Goal: Task Accomplishment & Management: Complete application form

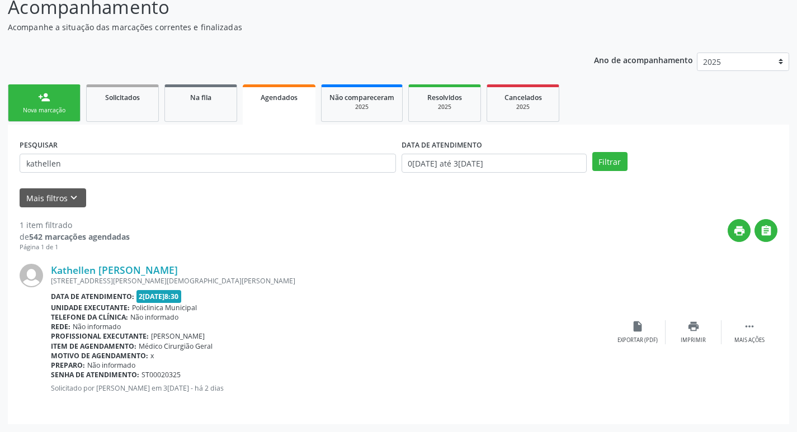
click at [42, 116] on link "person_add Nova marcação" at bounding box center [44, 102] width 73 height 37
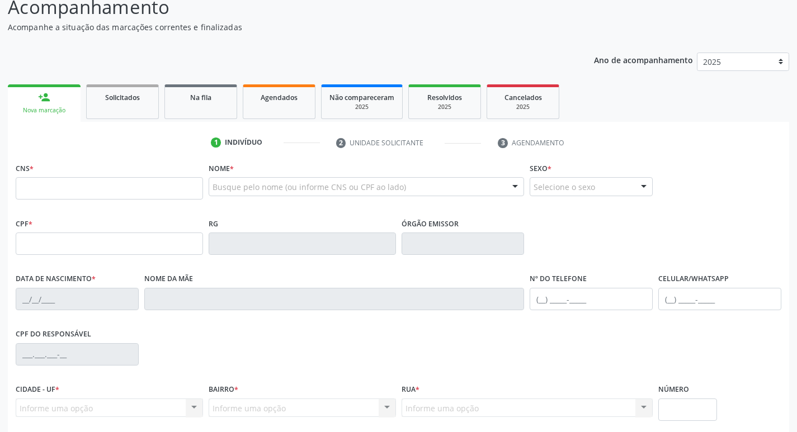
scroll to position [83, 0]
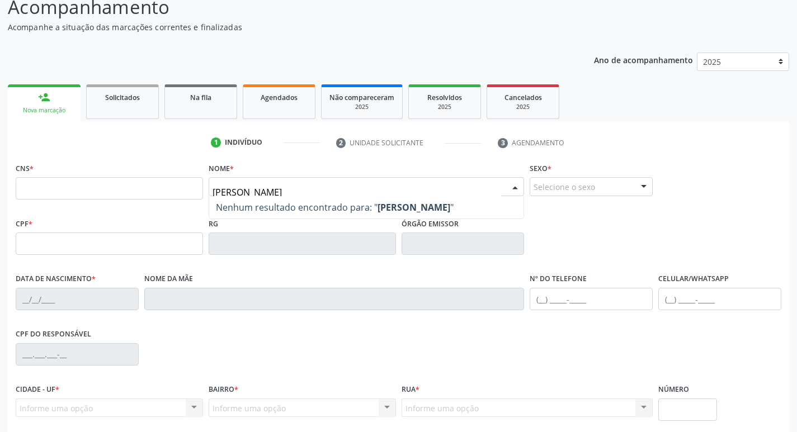
type input "[PERSON_NAME]"
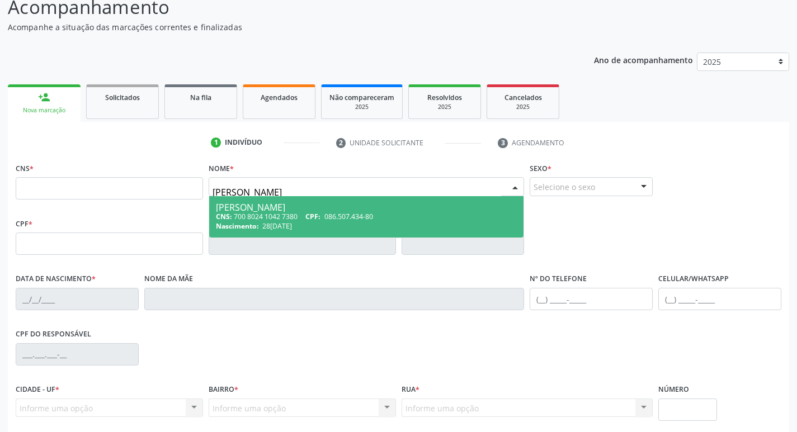
click at [273, 215] on div "CNS: 700 8024 1042 7380 CPF: 086.507.434-80" at bounding box center [366, 217] width 301 height 10
type input "700 8024 1042 7380"
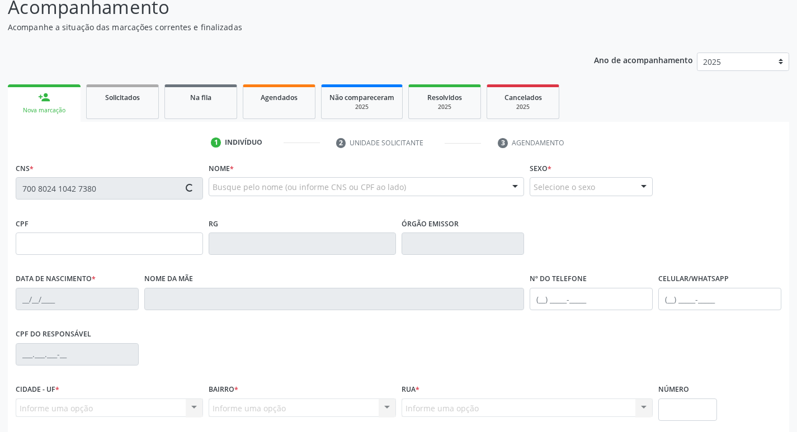
type input "086.507.434-80"
type input "28[DATE]"
type input "Elinesia [PERSON_NAME]"
type input "[PHONE_NUMBER]"
type input "027.257.414-75"
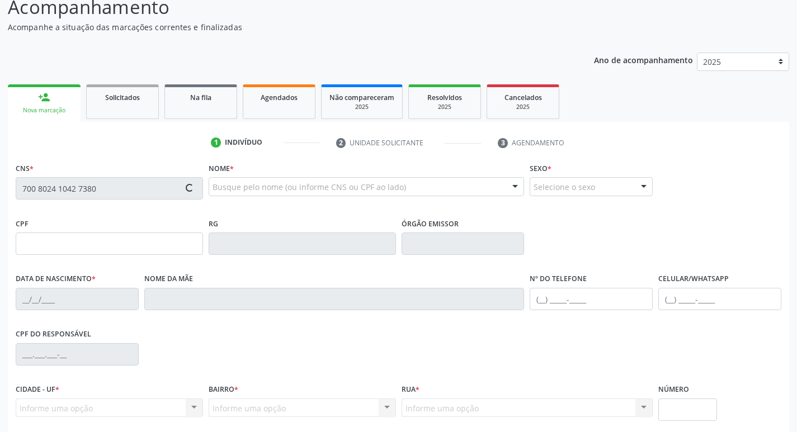
type input "985"
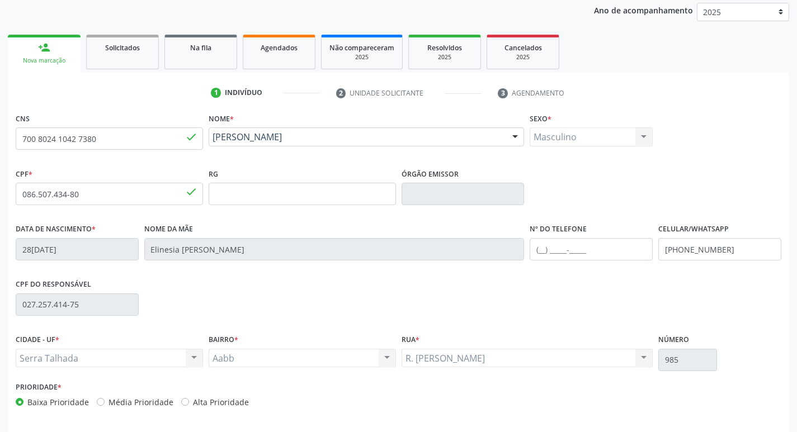
scroll to position [174, 0]
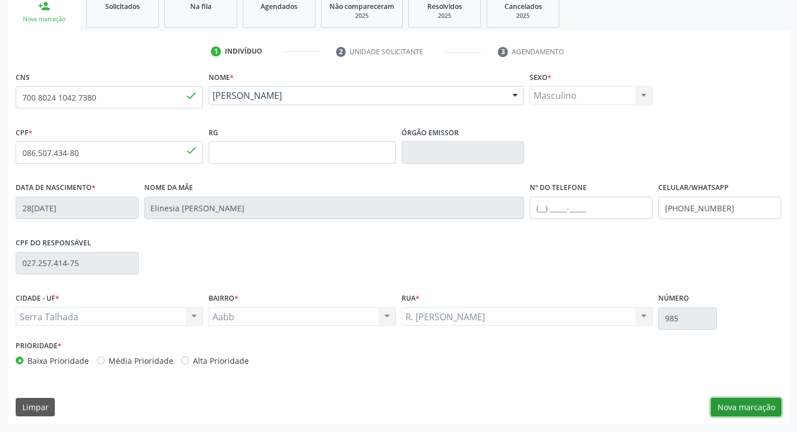
click at [780, 412] on button "Nova marcação" at bounding box center [745, 407] width 70 height 19
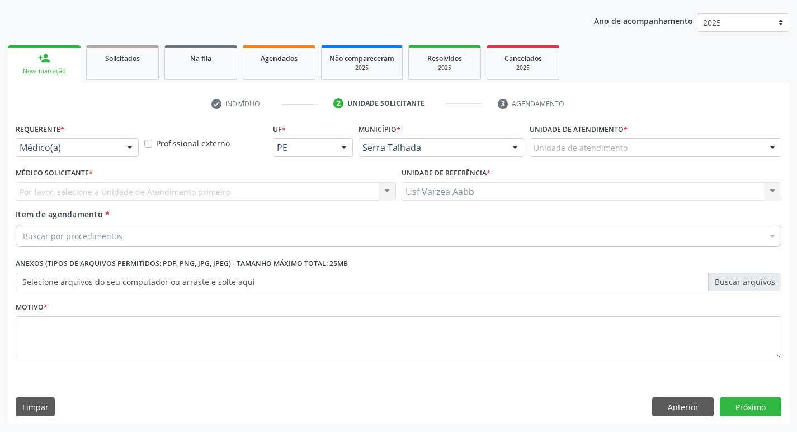
scroll to position [122, 0]
click at [111, 139] on div "Médico(a)" at bounding box center [77, 147] width 123 height 19
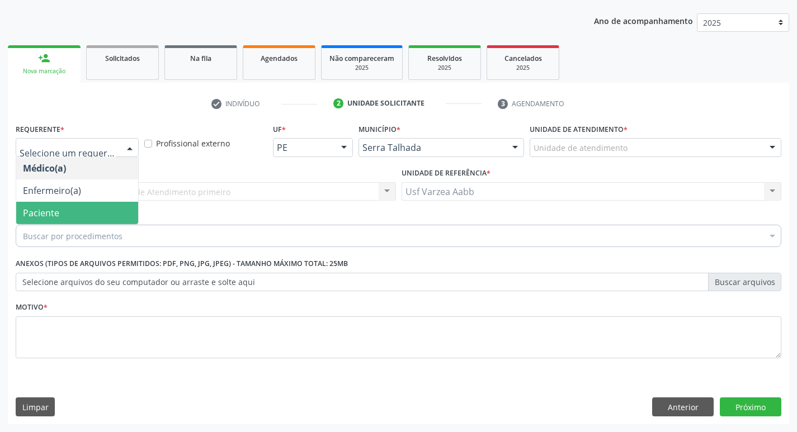
click at [107, 212] on span "Paciente" at bounding box center [77, 213] width 122 height 22
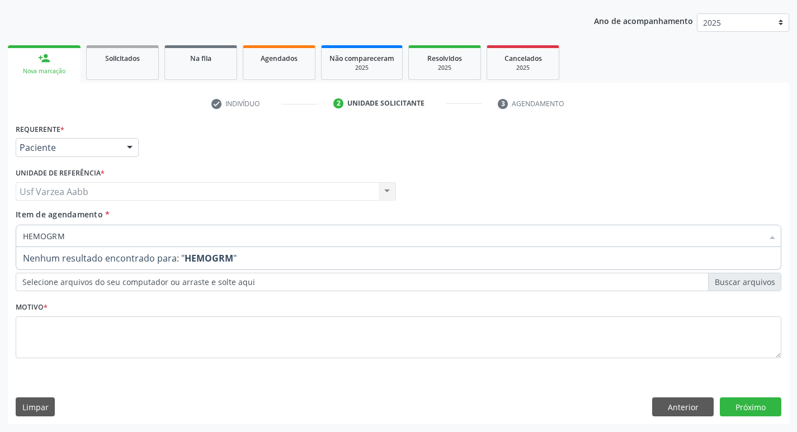
type input "HEMOGR"
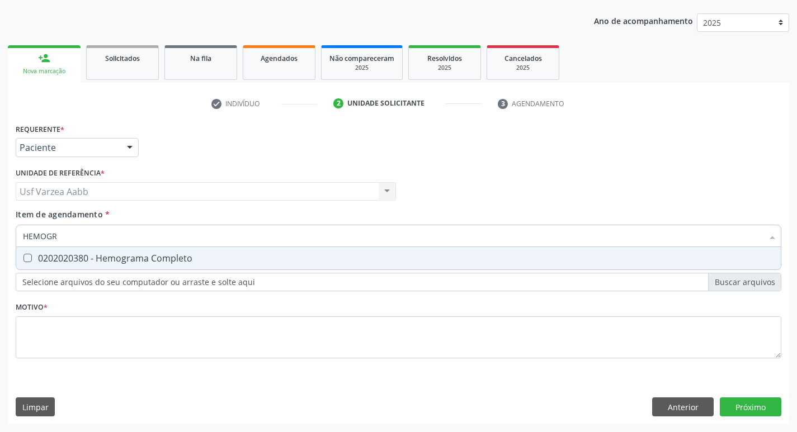
click at [175, 251] on span "0202020380 - Hemograma Completo" at bounding box center [398, 258] width 764 height 22
checkbox Completo "true"
click at [179, 238] on input "HEMOGR" at bounding box center [393, 236] width 740 height 22
type input "TG"
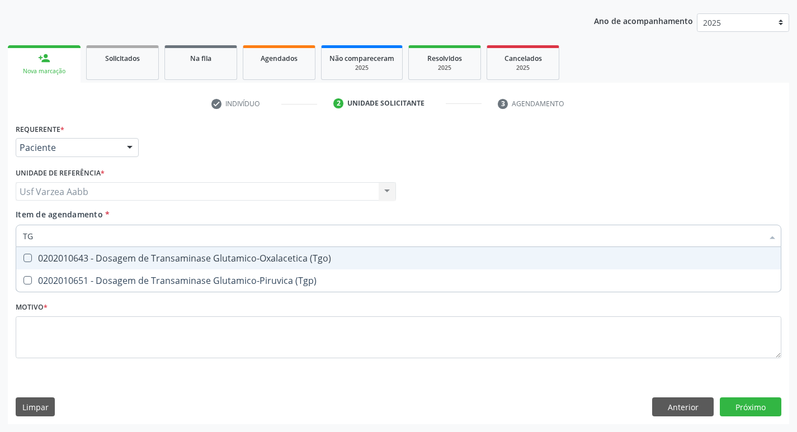
click at [198, 259] on div "0202010643 - Dosagem de Transaminase Glutamico-Oxalacetica (Tgo)" at bounding box center [398, 258] width 751 height 9
checkbox \(Tgo\) "true"
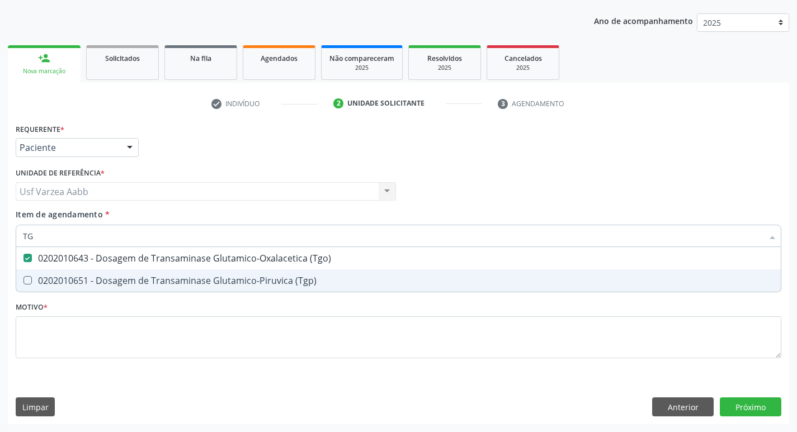
click at [200, 276] on div "0202010651 - Dosagem de Transaminase Glutamico-Piruvica (Tgp)" at bounding box center [398, 280] width 751 height 9
checkbox \(Tgp\) "true"
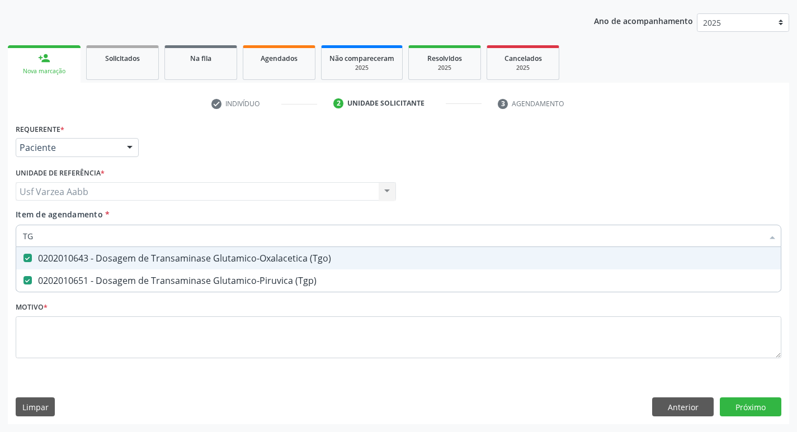
click at [201, 241] on input "TG" at bounding box center [393, 236] width 740 height 22
type input "UREI"
checkbox \(Tgo\) "false"
checkbox \(Tgp\) "false"
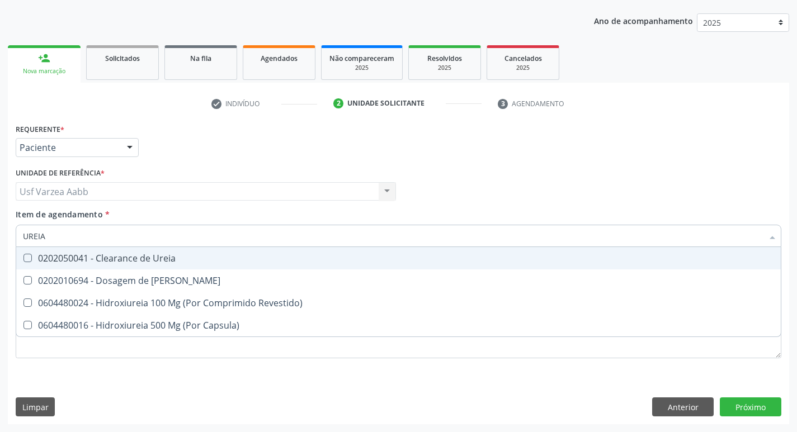
type input "UREIA"
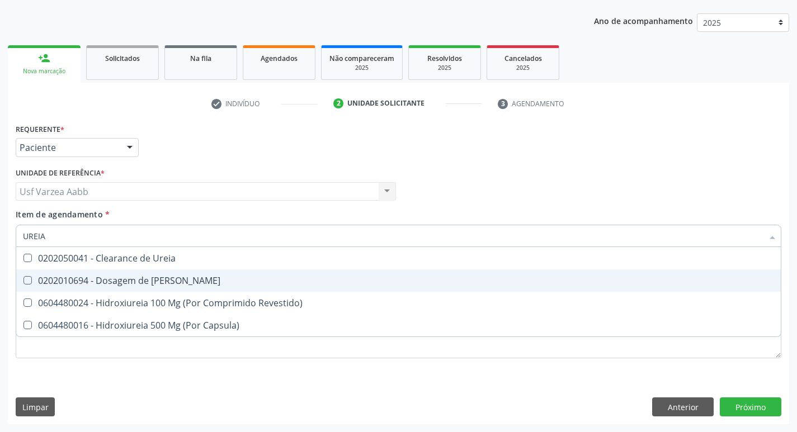
drag, startPoint x: 178, startPoint y: 277, endPoint x: 174, endPoint y: 264, distance: 14.1
click at [177, 277] on div "0202010694 - Dosagem de [PERSON_NAME]" at bounding box center [398, 280] width 751 height 9
checkbox Ureia "true"
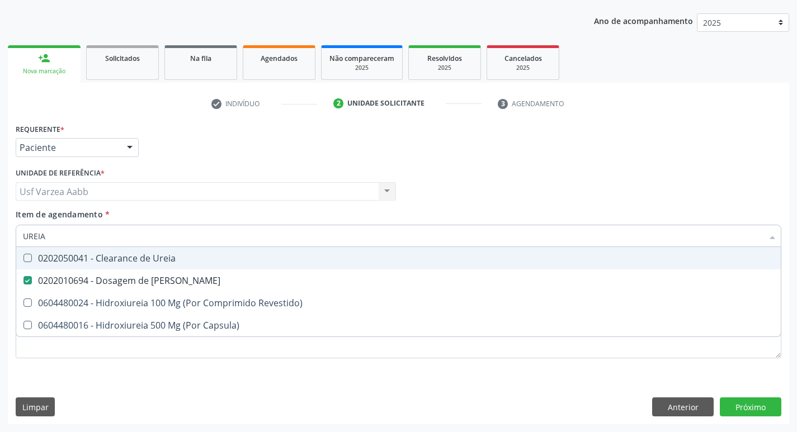
click at [178, 239] on input "UREIA" at bounding box center [393, 236] width 740 height 22
type input "CR"
checkbox Ureia "false"
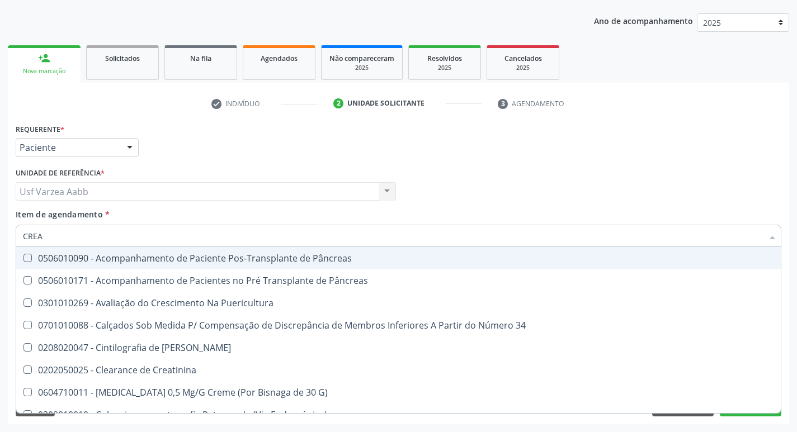
type input "CREAT"
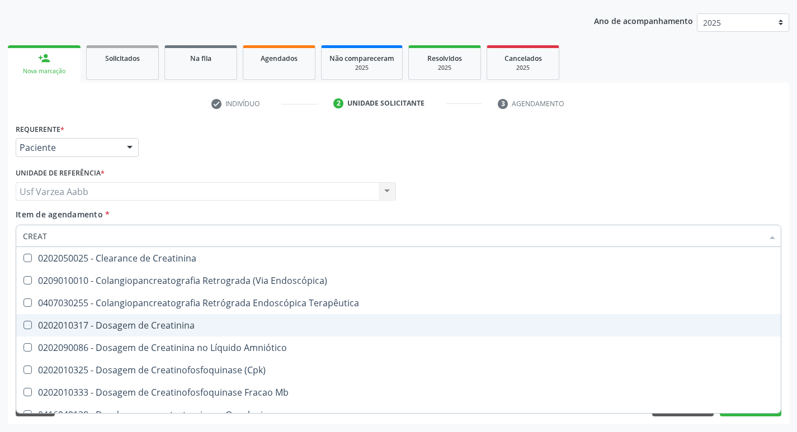
click at [169, 322] on div "0202010317 - Dosagem de Creatinina" at bounding box center [398, 325] width 751 height 9
checkbox Creatinina "true"
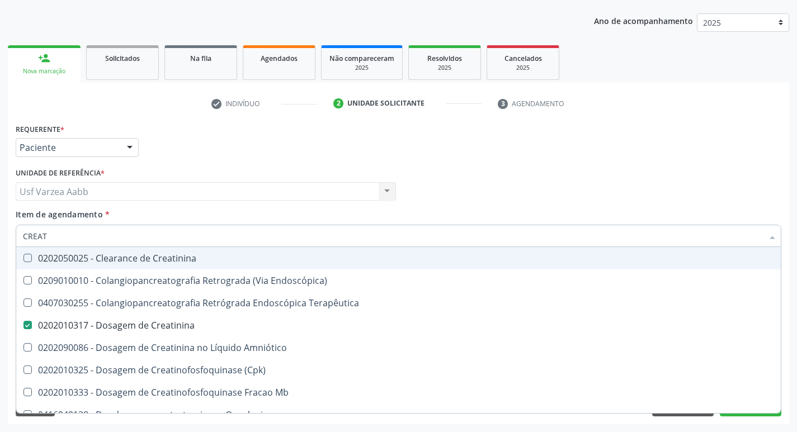
click at [181, 235] on input "CREAT" at bounding box center [393, 236] width 740 height 22
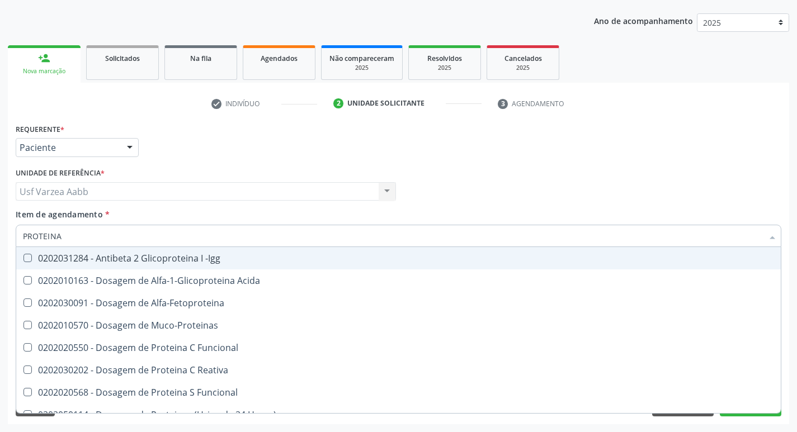
type input "PROTEINA C"
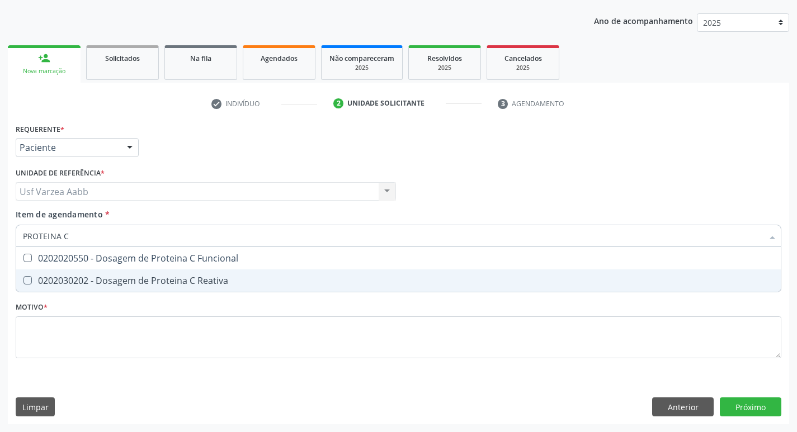
click at [194, 276] on div "0202030202 - Dosagem de Proteina C Reativa" at bounding box center [398, 280] width 751 height 9
checkbox Reativa "true"
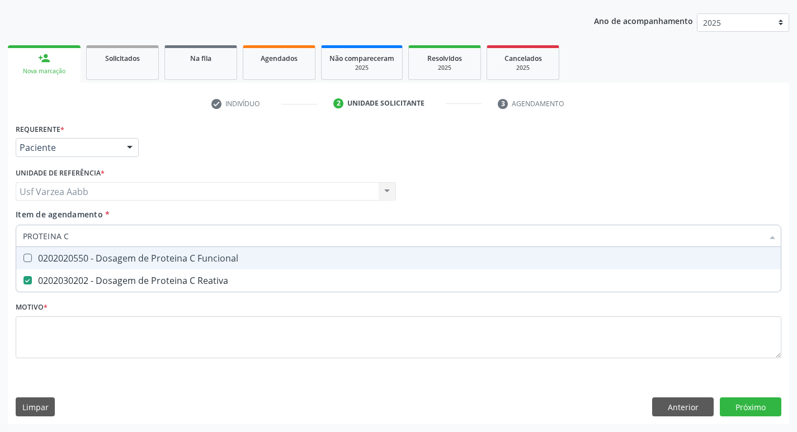
click at [196, 243] on input "PROTEINA C" at bounding box center [393, 236] width 740 height 22
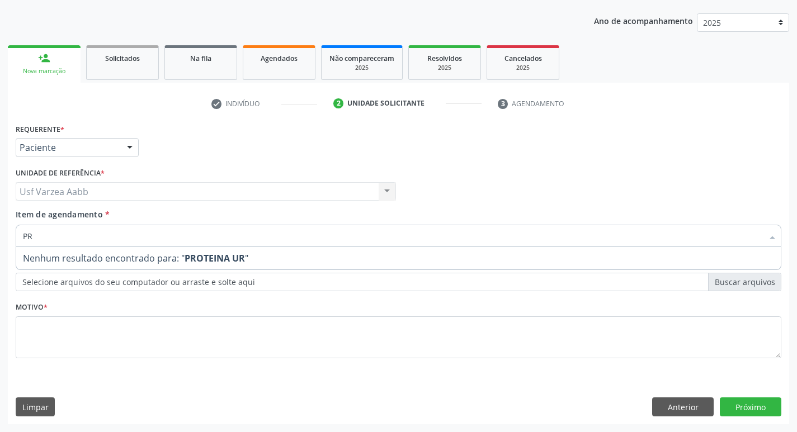
type input "P"
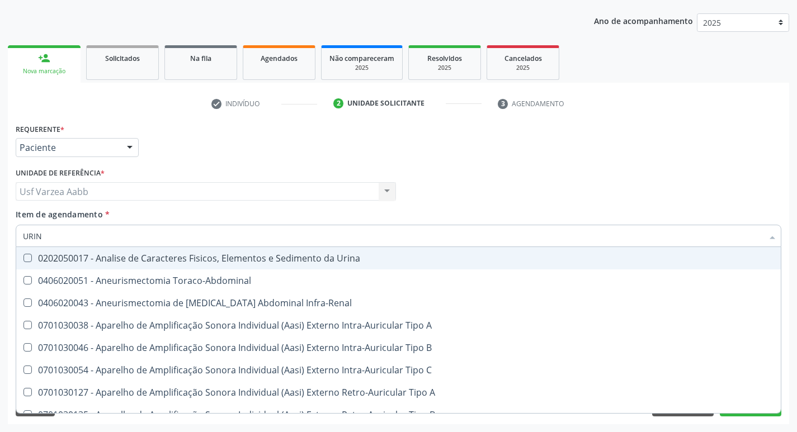
type input "URINA"
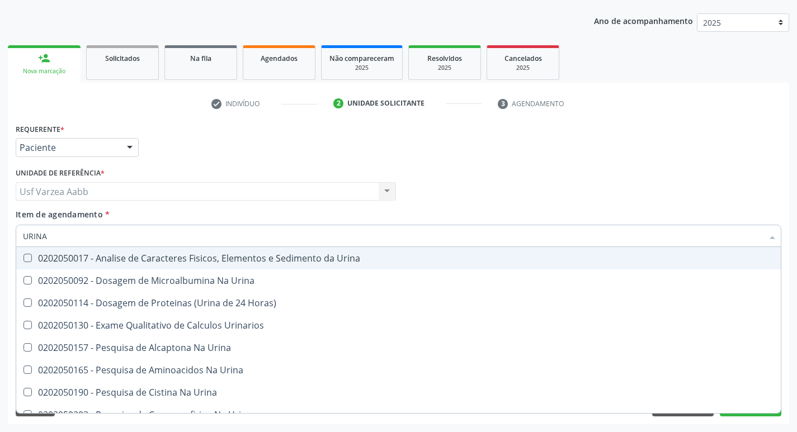
click at [193, 254] on div "0202050017 - Analise de Caracteres Fisicos, Elementos e Sedimento da Urina" at bounding box center [398, 258] width 751 height 9
checkbox Urina "true"
click at [632, 182] on div "Médico Solicitante Por favor, selecione a Unidade de Atendimento primeiro Nenhu…" at bounding box center [398, 187] width 771 height 44
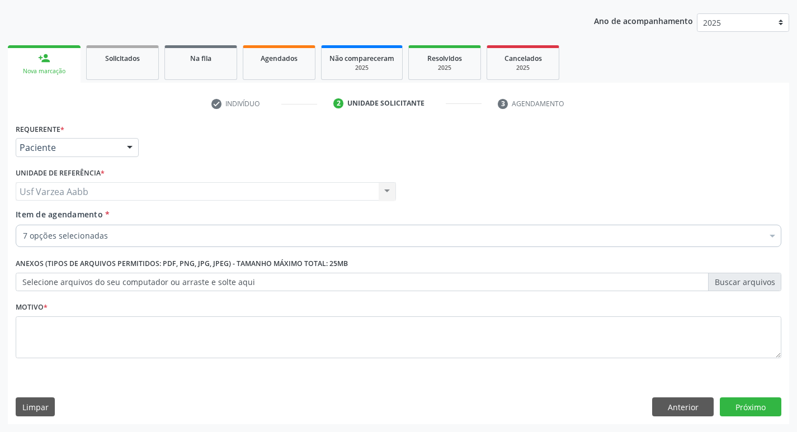
click at [438, 359] on fieldset "Motivo *" at bounding box center [398, 332] width 765 height 67
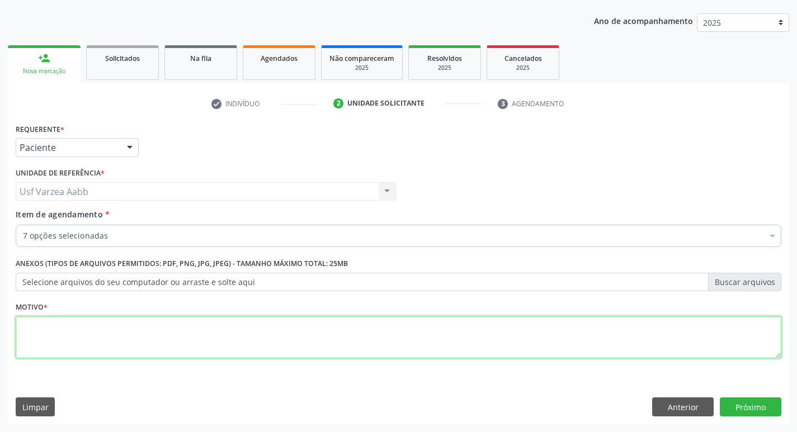
click at [444, 338] on textarea at bounding box center [398, 337] width 765 height 42
type textarea "X"
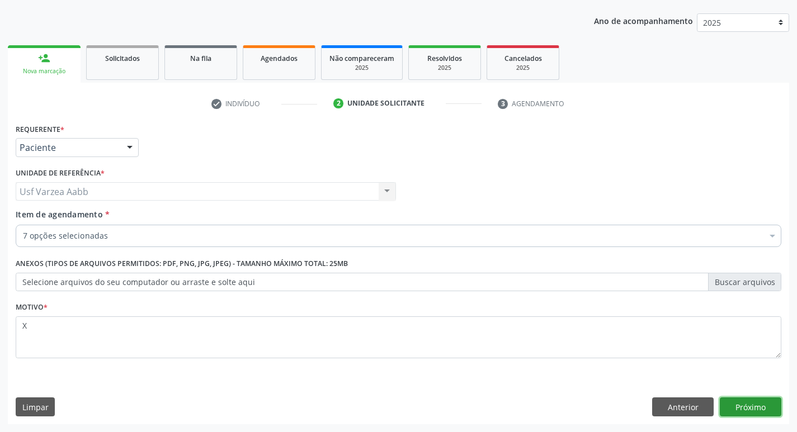
click at [734, 399] on button "Próximo" at bounding box center [749, 406] width 61 height 19
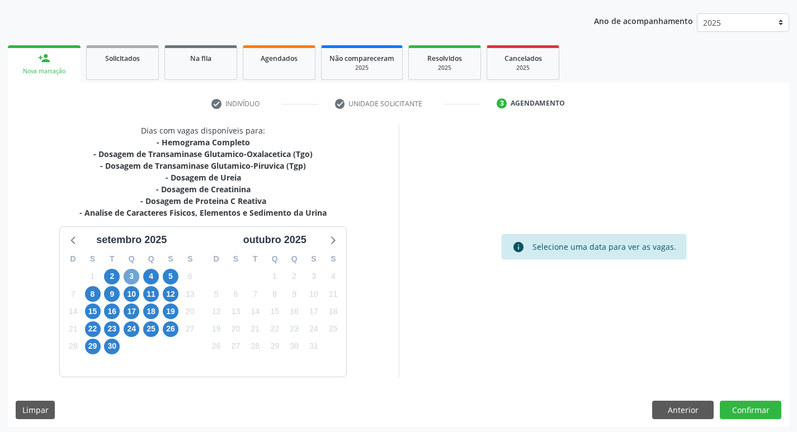
click at [134, 282] on span "3" at bounding box center [132, 277] width 16 height 16
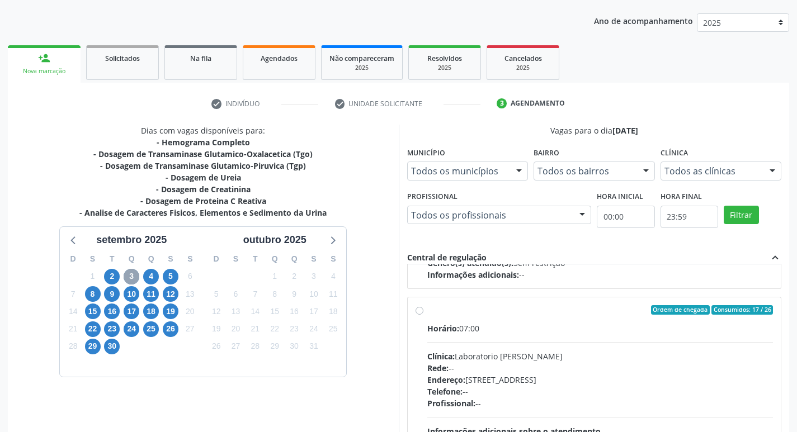
scroll to position [176, 0]
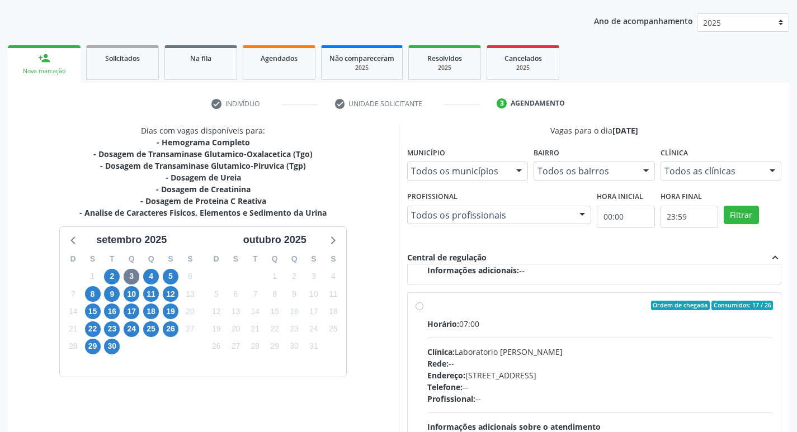
click at [427, 305] on label "Ordem de chegada Consumidos: 17 / 26 Horário: 07:00 Clínica: Laboratorio [PERSO…" at bounding box center [600, 387] width 346 height 172
click at [420, 305] on input "Ordem de chegada Consumidos: 17 / 26 Horário: 07:00 Clínica: Laboratorio [PERSO…" at bounding box center [419, 306] width 8 height 10
radio input "true"
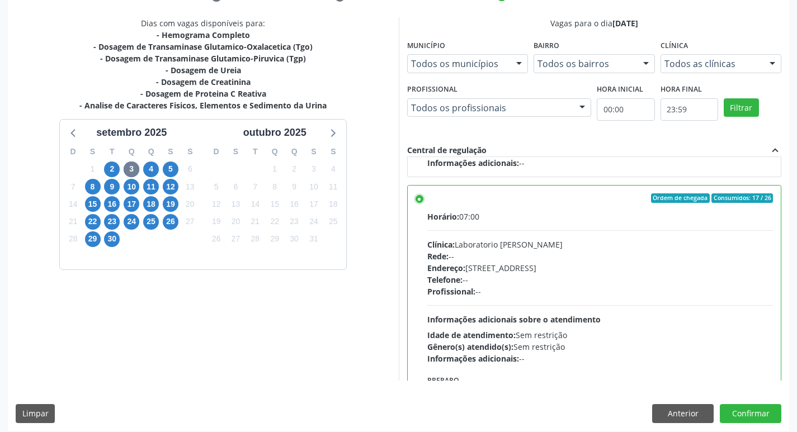
scroll to position [236, 0]
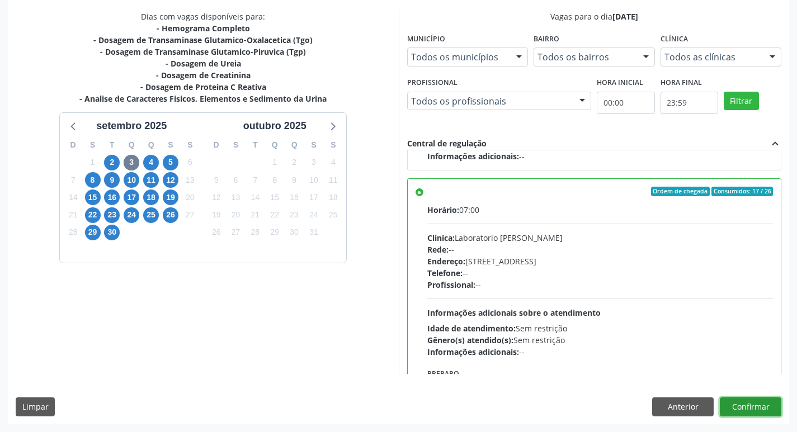
click at [757, 407] on button "Confirmar" at bounding box center [749, 406] width 61 height 19
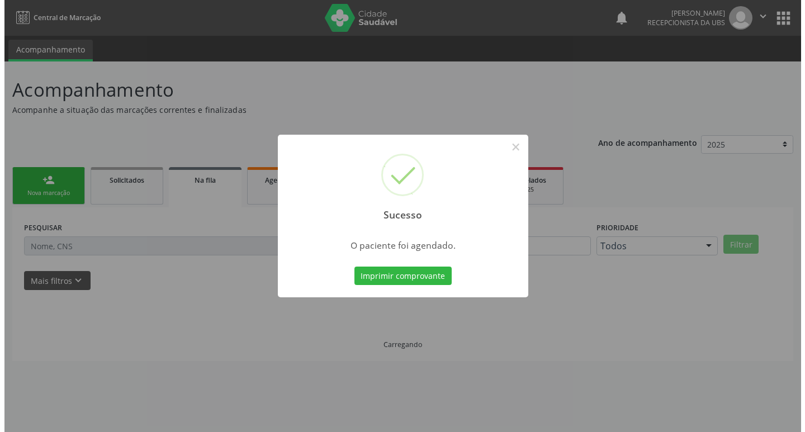
scroll to position [0, 0]
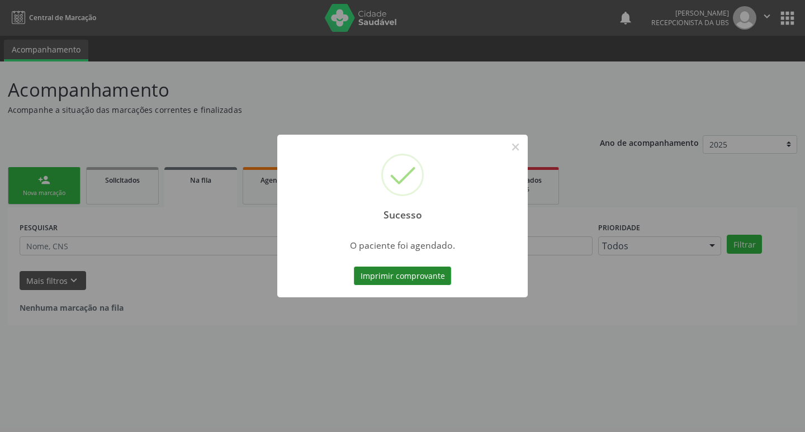
click at [396, 277] on button "Imprimir comprovante" at bounding box center [402, 276] width 97 height 19
